Goal: Information Seeking & Learning: Check status

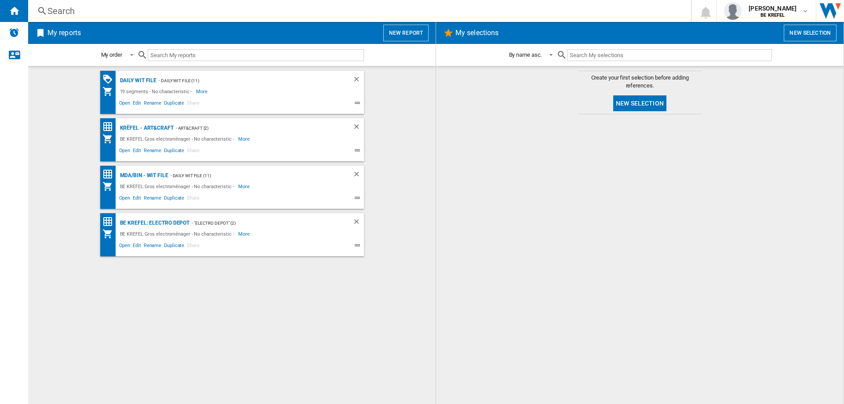
click at [65, 11] on div "Search" at bounding box center [357, 11] width 621 height 12
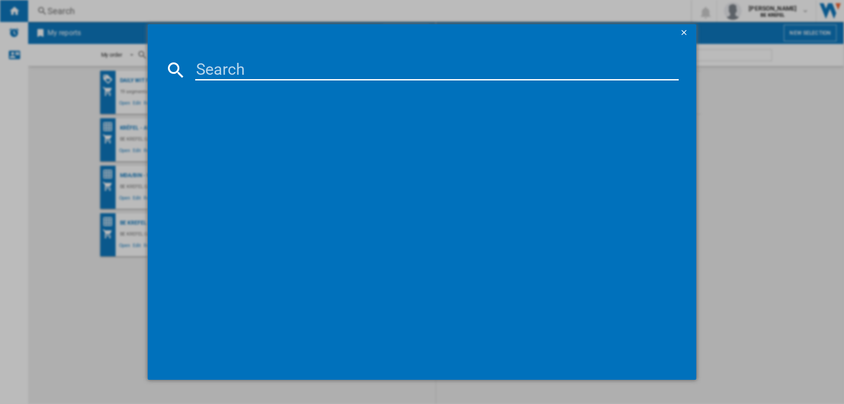
click at [273, 73] on input at bounding box center [437, 69] width 484 height 21
type input "21004676"
click at [277, 129] on div "TEFAL SUPERGRILL XL GC461B METAL" at bounding box center [428, 127] width 475 height 9
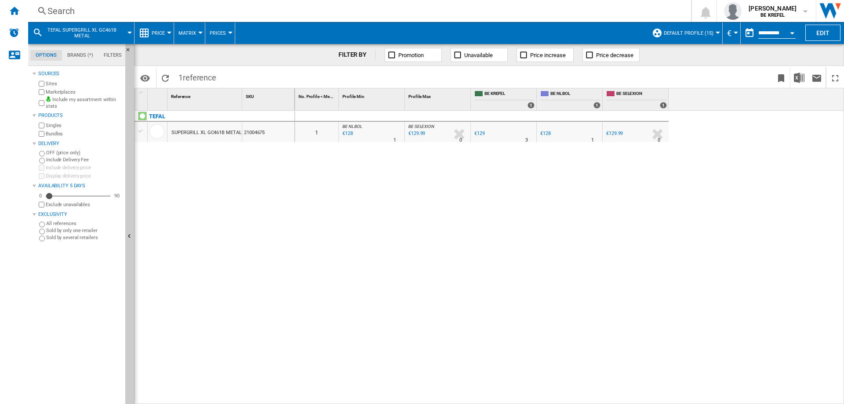
click at [485, 134] on div at bounding box center [487, 139] width 4 height 21
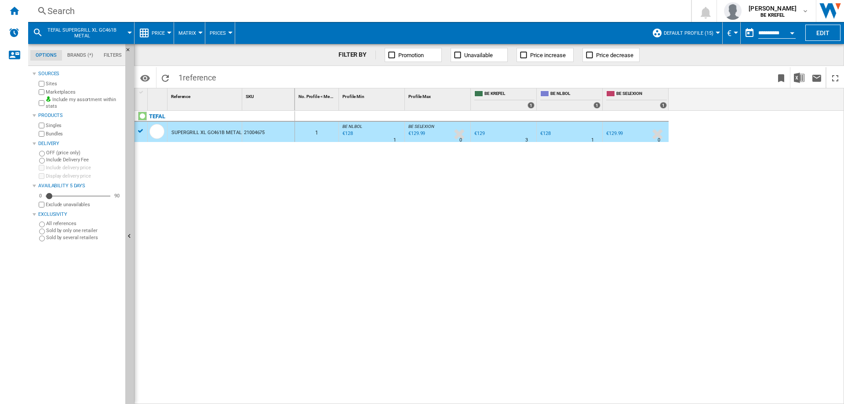
click at [492, 178] on div "0 1 BE NL BOL : BE NL BOL -0.8 % €128 % N/A 1 BE NL BOL : BE NL BOL BE SELEXION…" at bounding box center [570, 258] width 550 height 294
click at [477, 166] on div "0 1 BE NL BOL : BE NL BOL -0.8 % €128 % N/A 1 BE NL BOL : BE NL BOL BE SELEXION…" at bounding box center [570, 258] width 550 height 294
click at [354, 178] on div "0 1 BE NL BOL : BE NL BOL -0.8 % €128 % N/A 1 BE NL BOL : BE NL BOL BE SELEXION…" at bounding box center [570, 258] width 550 height 294
click at [745, 136] on div "0 1 BE NL BOL : BE NL BOL -0.8 % €128 % N/A 1 BE NL BOL : BE NL BOL BE SELEXION…" at bounding box center [570, 258] width 550 height 294
click at [639, 253] on div "0 1 BE NL BOL : BE NL BOL -0.8 % €128 % N/A 1 BE NL BOL : BE NL BOL BE SELEXION…" at bounding box center [570, 258] width 550 height 294
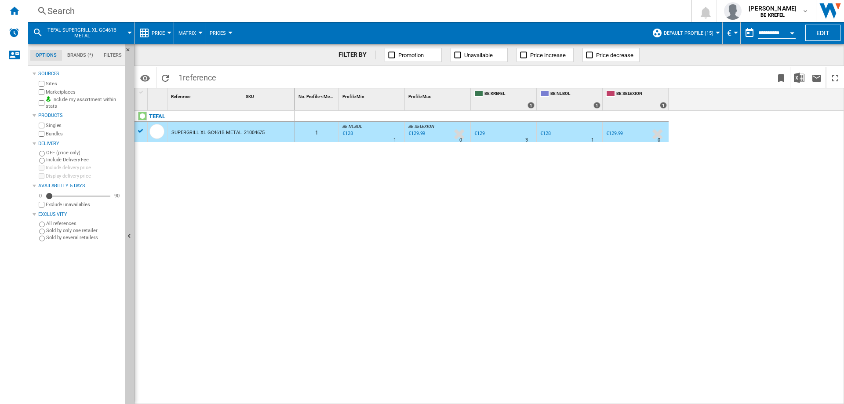
click at [77, 11] on div "Search" at bounding box center [357, 11] width 621 height 12
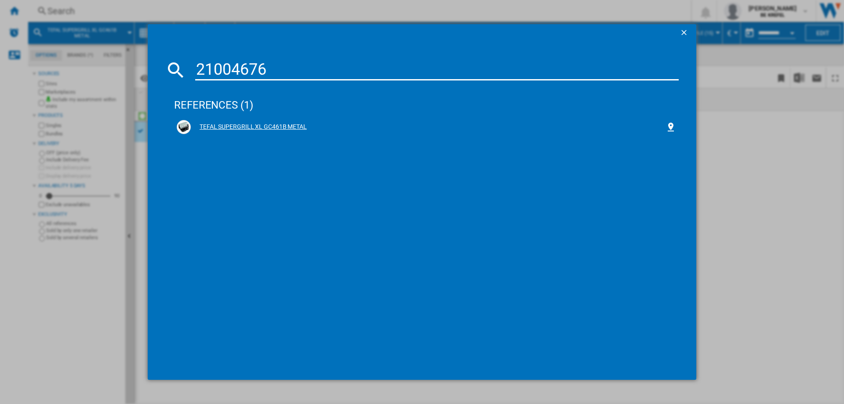
type input "21004676"
click at [248, 124] on div "TEFAL SUPERGRILL XL GC461B METAL" at bounding box center [428, 127] width 475 height 9
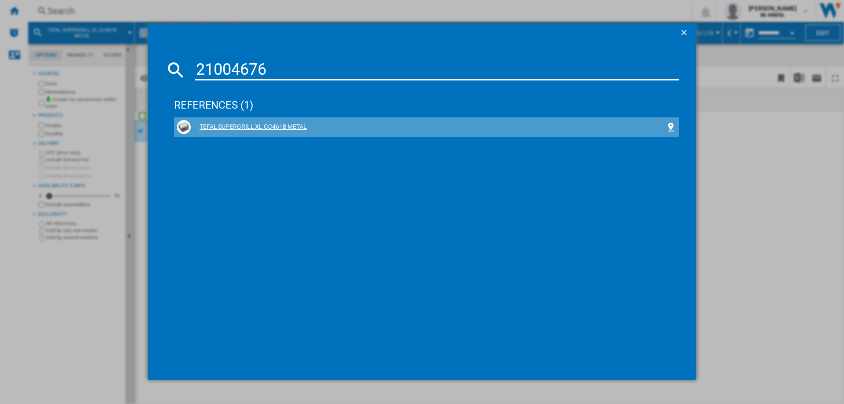
click at [249, 126] on div "TEFAL SUPERGRILL XL GC461B METAL" at bounding box center [428, 127] width 475 height 9
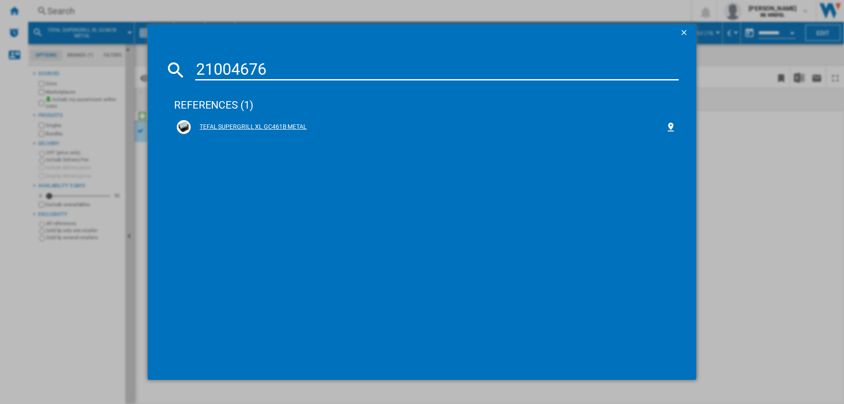
click at [215, 127] on div "TEFAL SUPERGRILL XL GC461B METAL" at bounding box center [428, 127] width 475 height 9
click at [685, 32] on ng-md-icon "getI18NText('BUTTONS.CLOSE_DIALOG')" at bounding box center [685, 33] width 11 height 11
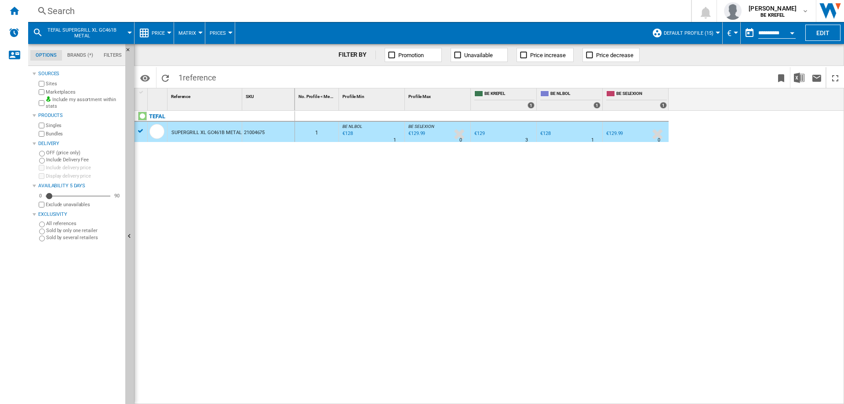
click at [667, 138] on div "BE SELEXION +0.8 % €129.99 % N/A 0 BE SELEXION" at bounding box center [636, 132] width 66 height 20
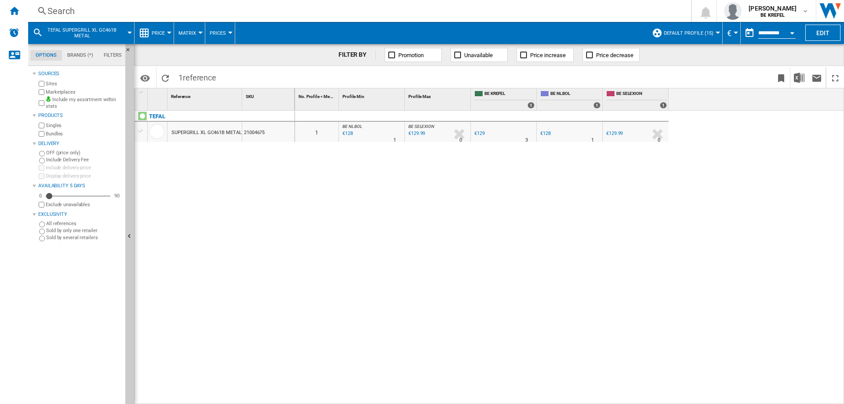
click at [480, 133] on div "€129" at bounding box center [479, 134] width 11 height 6
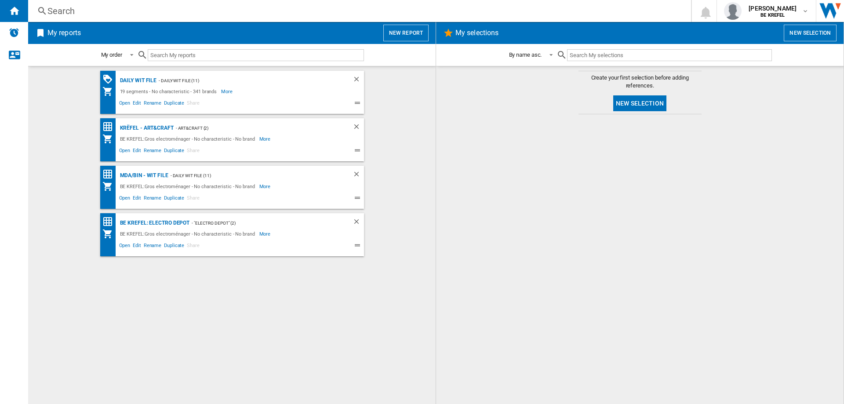
click at [75, 15] on div "Search" at bounding box center [357, 11] width 621 height 12
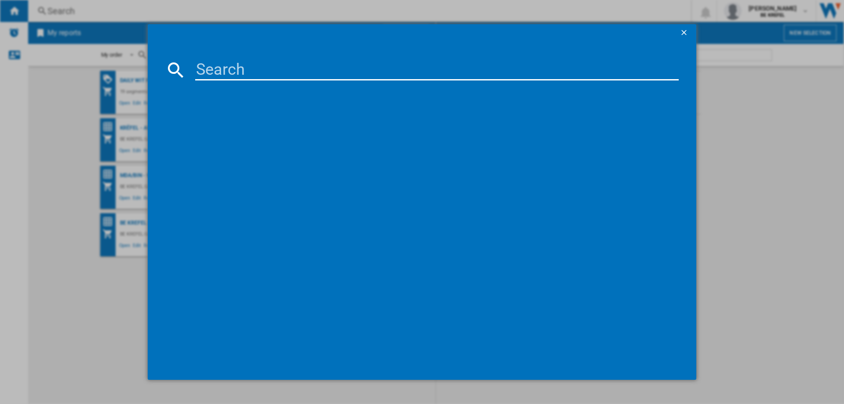
click at [214, 76] on input at bounding box center [437, 69] width 484 height 21
type input "21004676"
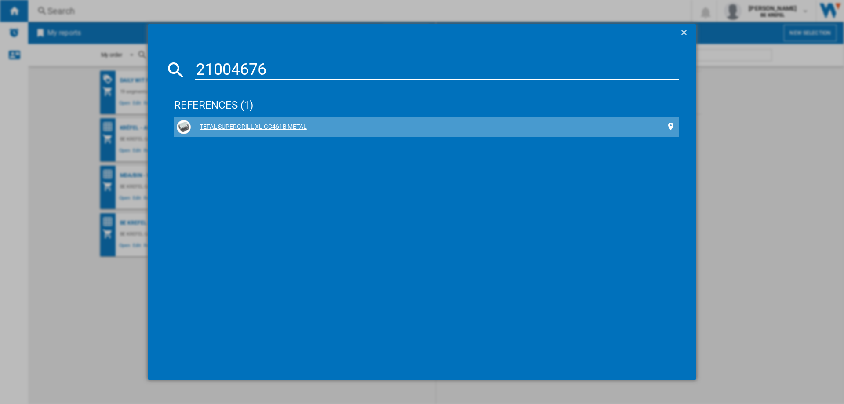
click at [231, 125] on div "TEFAL SUPERGRILL XL GC461B METAL" at bounding box center [428, 127] width 475 height 9
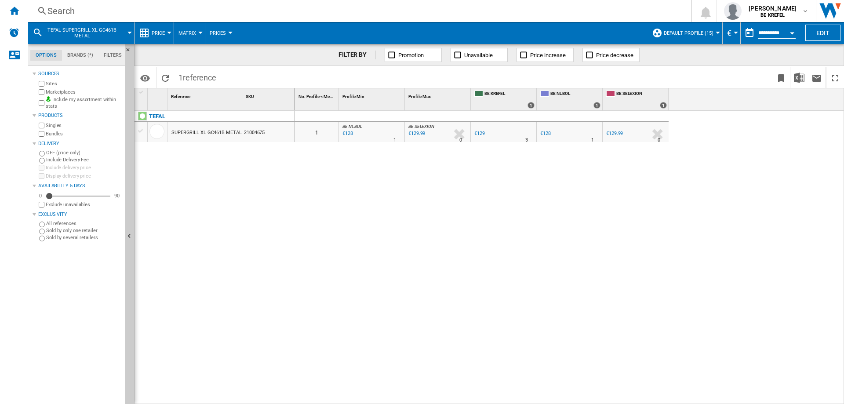
click at [543, 134] on div "€128" at bounding box center [545, 134] width 11 height 6
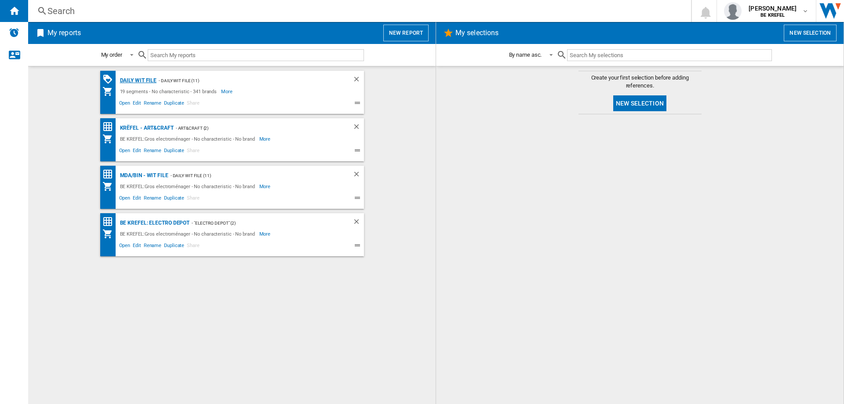
click at [138, 80] on div "Daily WIT file" at bounding box center [137, 80] width 39 height 11
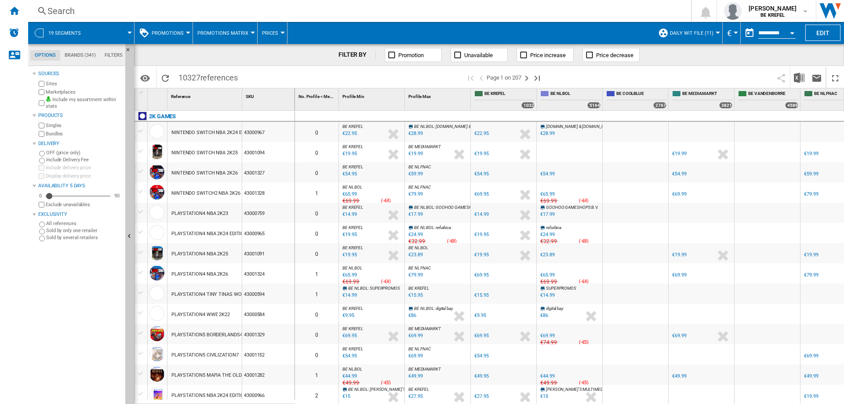
click at [792, 33] on div "Open calendar" at bounding box center [792, 33] width 4 height 2
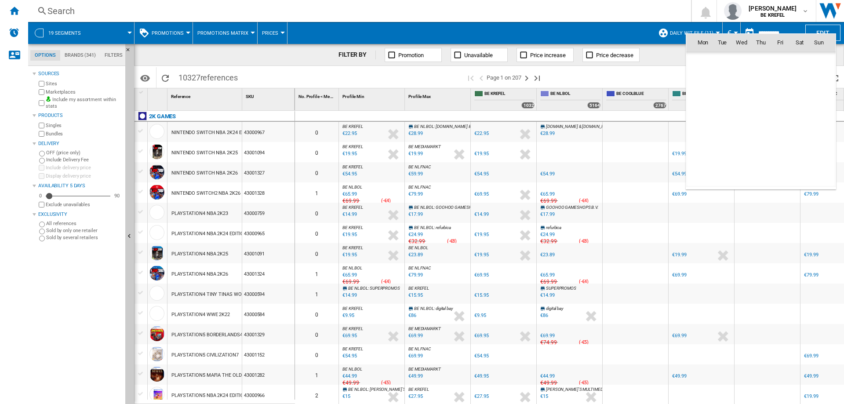
scroll to position [4194, 0]
click at [792, 34] on th "Sat" at bounding box center [799, 43] width 19 height 18
click at [782, 30] on div at bounding box center [422, 202] width 844 height 404
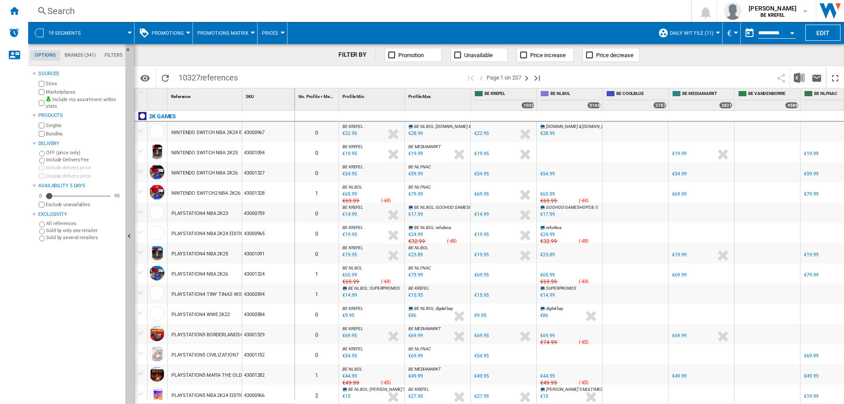
click at [750, 36] on button "button" at bounding box center [750, 33] width 18 height 18
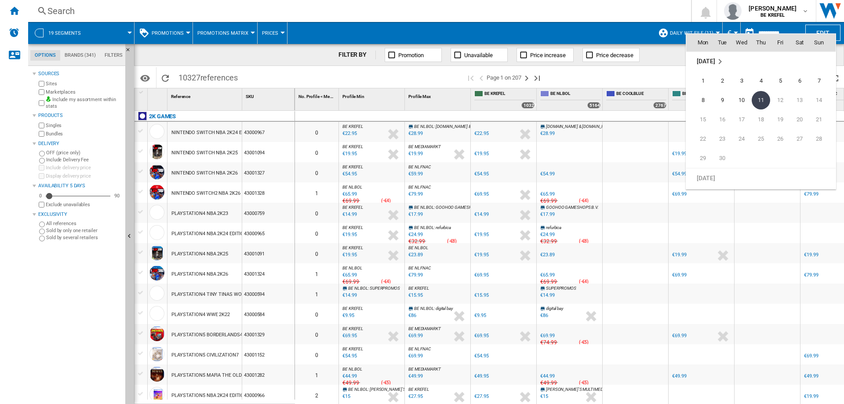
click at [750, 36] on th "Wed" at bounding box center [741, 43] width 19 height 18
click at [768, 33] on div "Mon Tue Wed Thu Fri Sat Sun Jun 25 1 2 3 4 5 6 7 8 9 10 11 12 13 14 15 16 17 18…" at bounding box center [761, 111] width 150 height 156
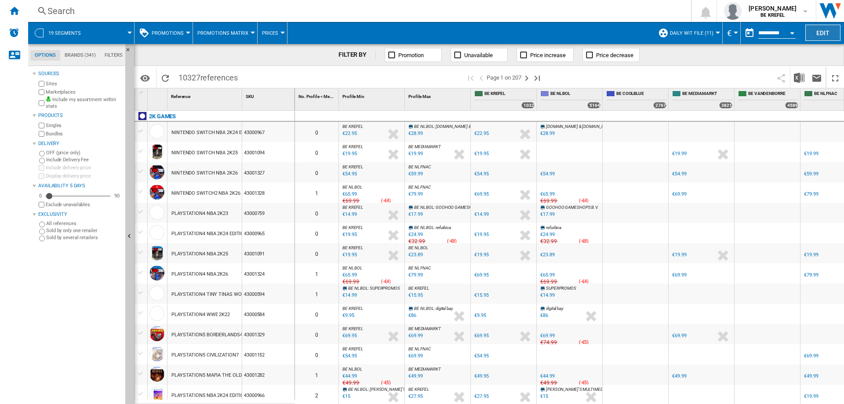
click at [816, 31] on button "Edit" at bounding box center [822, 33] width 35 height 16
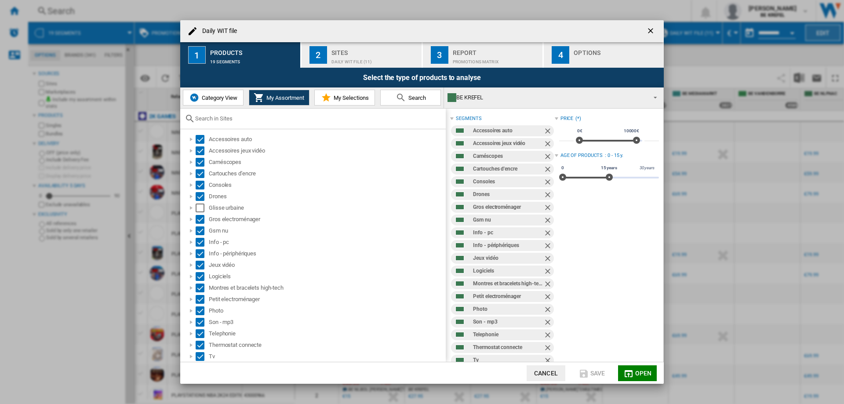
click at [816, 31] on div "Daily WIT file 1 Products 19 segments 2 Sites Daily WIT file (11) 3 Report PROM…" at bounding box center [422, 202] width 844 height 404
click at [649, 29] on ng-md-icon "getI18NText('BUTTONS.CLOSE_DIALOG')" at bounding box center [651, 31] width 11 height 11
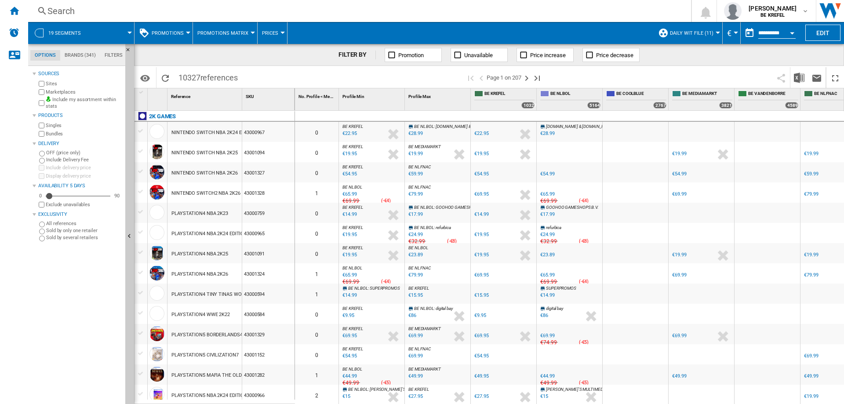
click at [689, 33] on span "Daily WIT file (11)" at bounding box center [692, 33] width 44 height 6
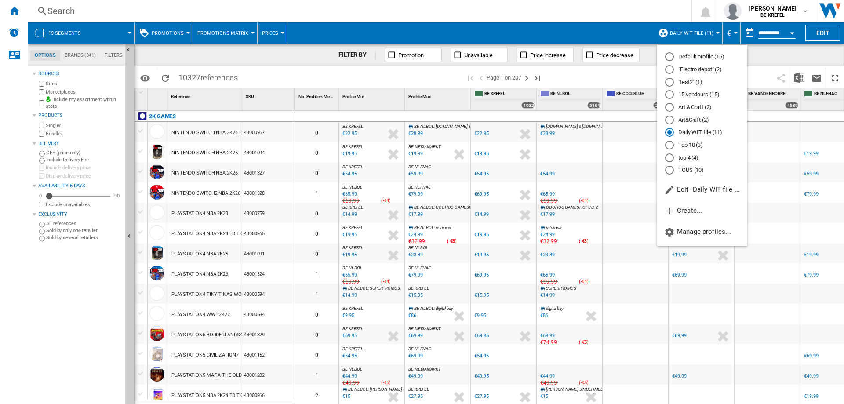
click at [689, 33] on md-backdrop at bounding box center [422, 202] width 844 height 404
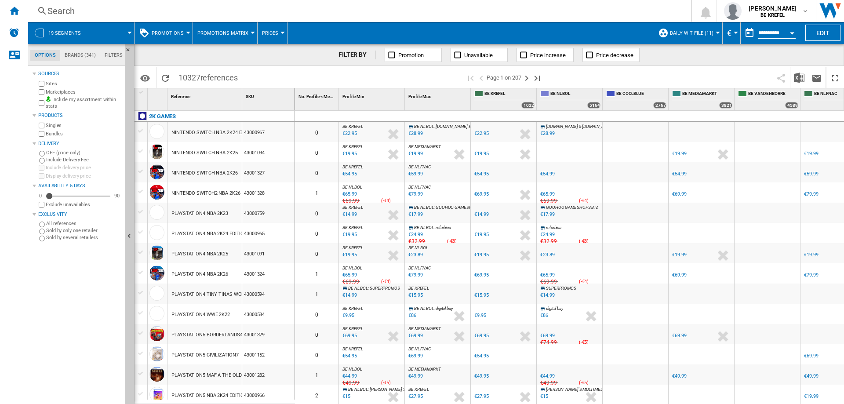
click at [277, 33] on button "Prices" at bounding box center [272, 33] width 21 height 22
click at [277, 33] on md-backdrop at bounding box center [422, 202] width 844 height 404
click at [244, 34] on span "Promotions Matrix" at bounding box center [222, 33] width 51 height 6
click at [244, 34] on md-backdrop at bounding box center [422, 202] width 844 height 404
click at [179, 29] on button "Promotions" at bounding box center [170, 33] width 36 height 22
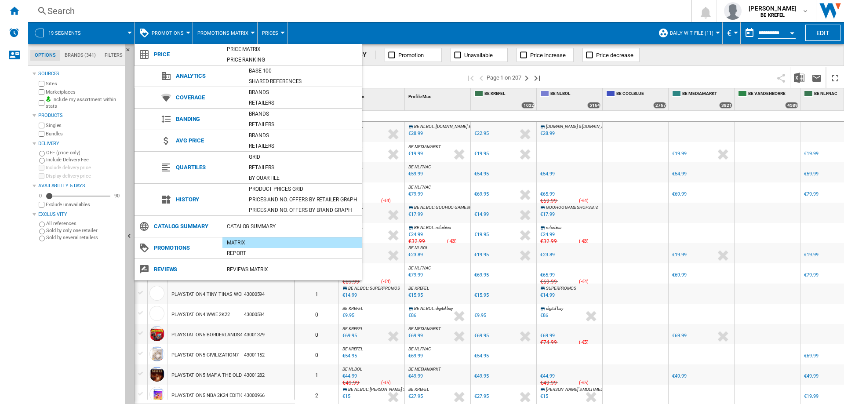
click at [179, 29] on md-backdrop at bounding box center [422, 202] width 844 height 404
